Goal: Find specific page/section: Find specific page/section

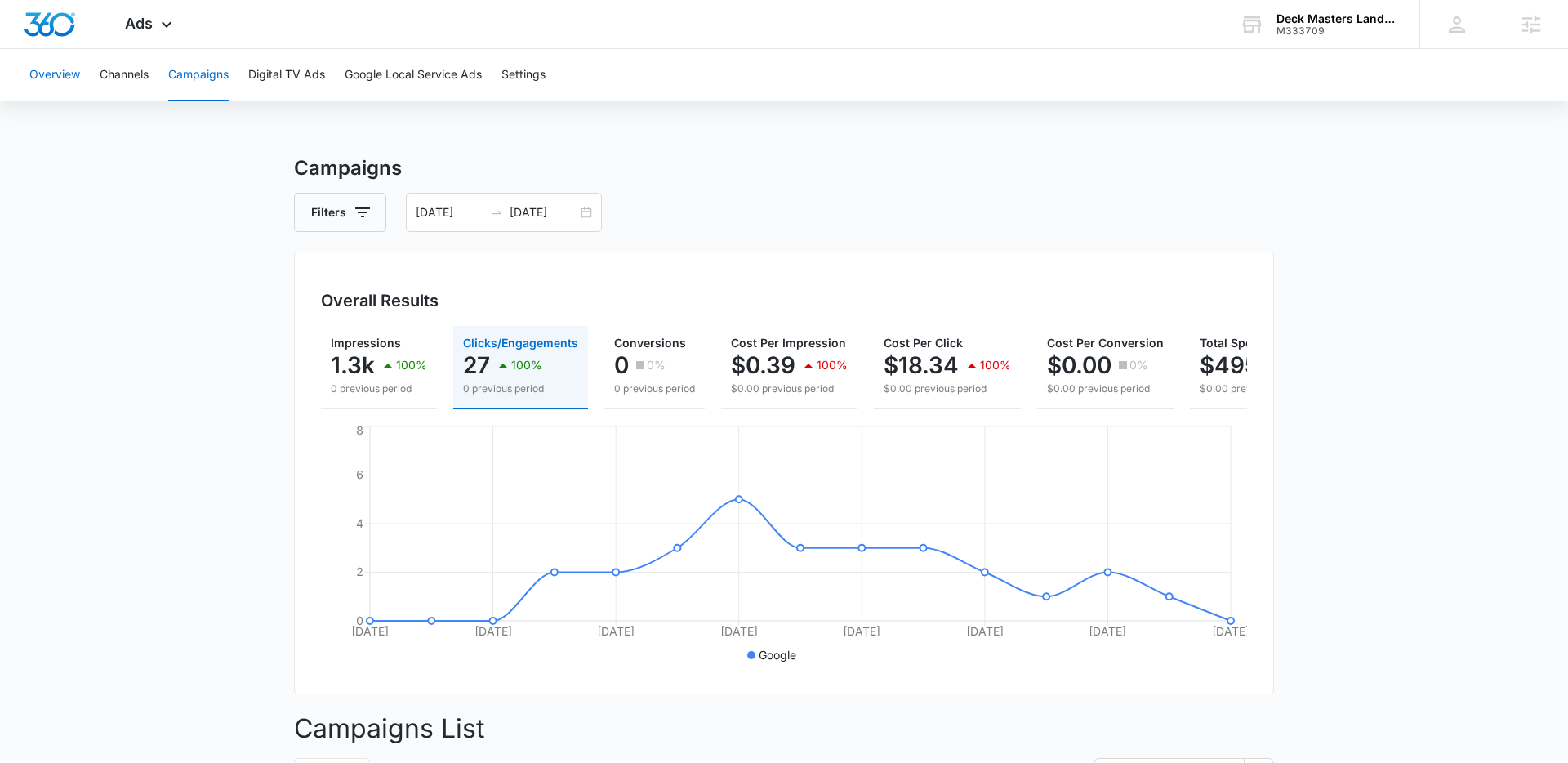
click at [68, 77] on button "Overview" at bounding box center [54, 75] width 50 height 52
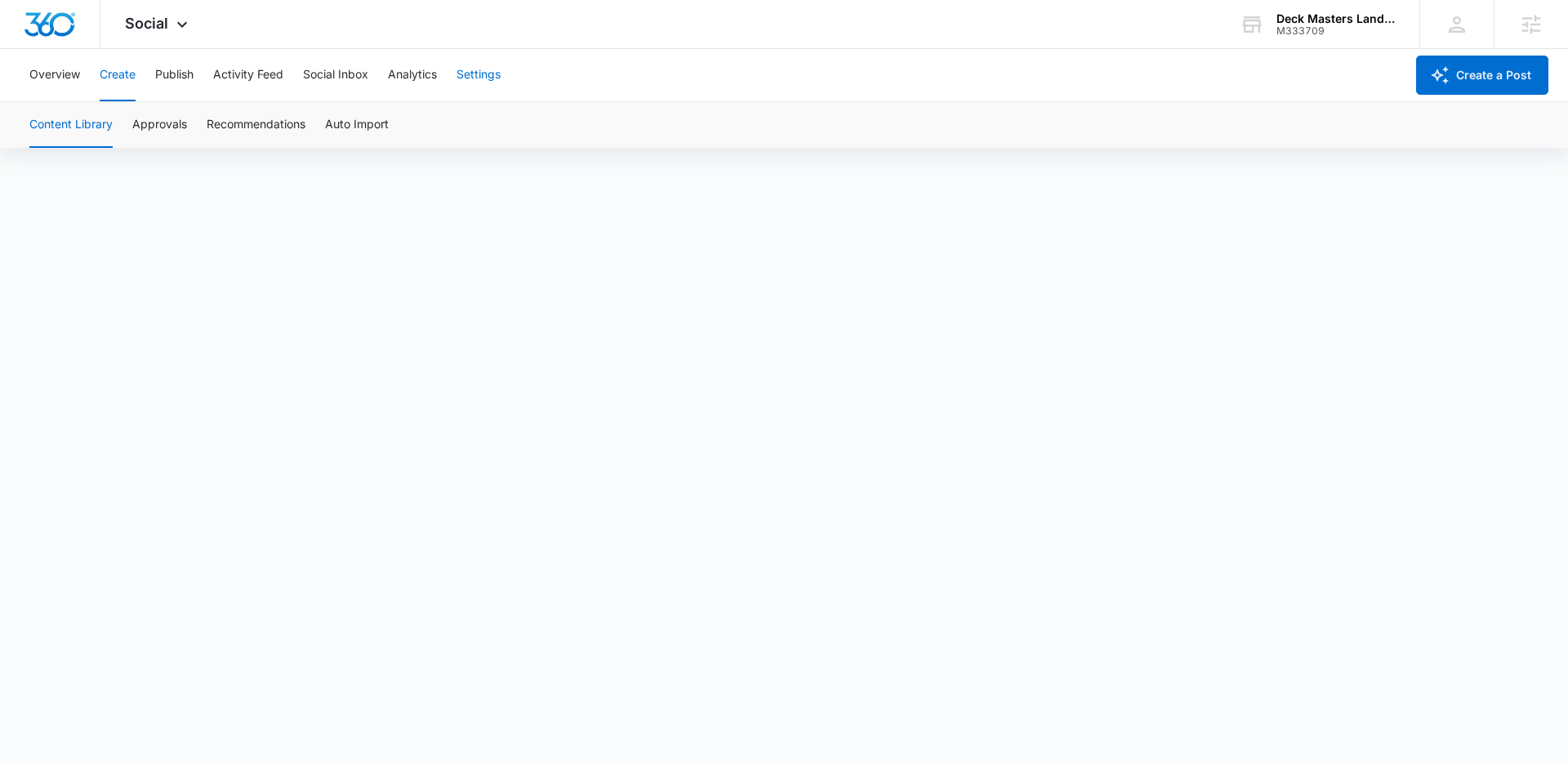
click at [494, 75] on button "Settings" at bounding box center [478, 75] width 45 height 52
